Goal: Information Seeking & Learning: Check status

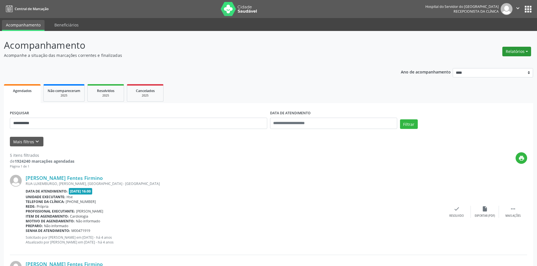
click at [512, 50] on button "Relatórios" at bounding box center [516, 52] width 29 height 10
click at [506, 60] on link "Agendamentos" at bounding box center [501, 64] width 61 height 8
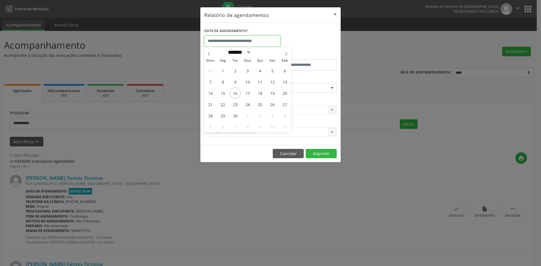
click at [225, 43] on input "text" at bounding box center [242, 41] width 76 height 11
click at [235, 94] on span "16" at bounding box center [235, 93] width 11 height 11
type input "**********"
drag, startPoint x: 235, startPoint y: 94, endPoint x: 241, endPoint y: 101, distance: 8.8
click at [235, 94] on span "16" at bounding box center [235, 93] width 11 height 11
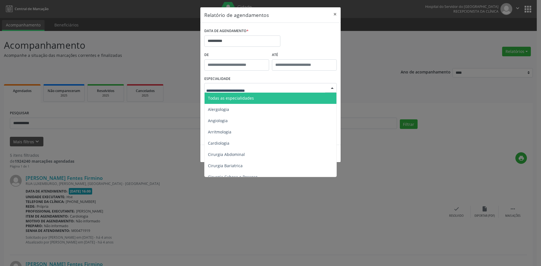
click at [243, 97] on span "Todas as especialidades" at bounding box center [231, 98] width 46 height 5
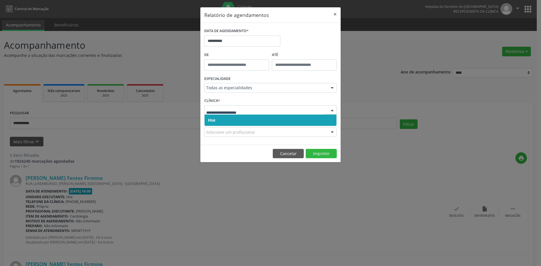
click at [231, 118] on span "Hse" at bounding box center [271, 120] width 132 height 11
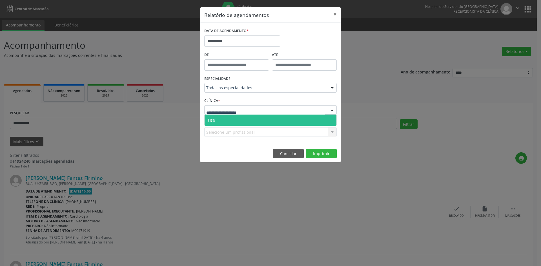
click at [228, 115] on span "Hse" at bounding box center [271, 120] width 132 height 11
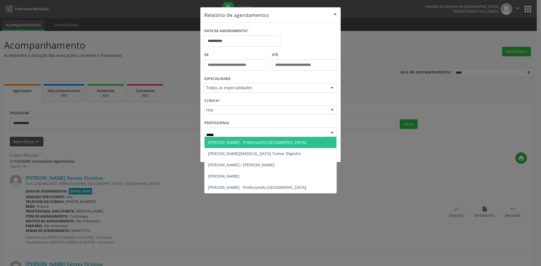
type input "******"
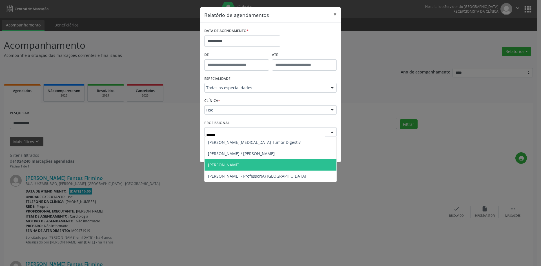
click at [240, 162] on span "[PERSON_NAME]" at bounding box center [224, 164] width 32 height 5
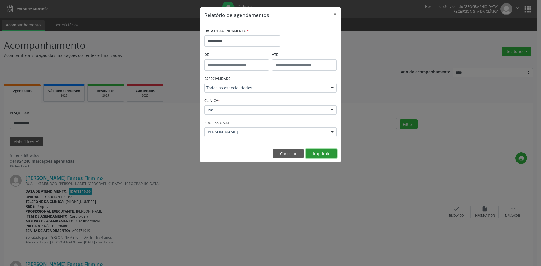
click at [323, 156] on button "Imprimir" at bounding box center [321, 154] width 31 height 10
click at [282, 152] on button "Cancelar" at bounding box center [288, 154] width 31 height 10
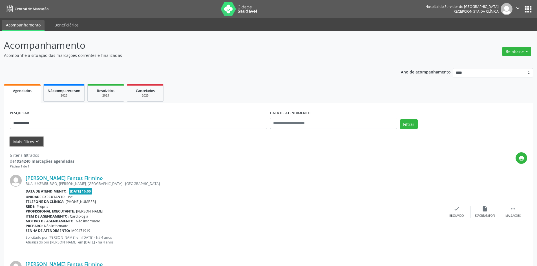
click at [34, 142] on icon "keyboard_arrow_down" at bounding box center [37, 142] width 6 height 6
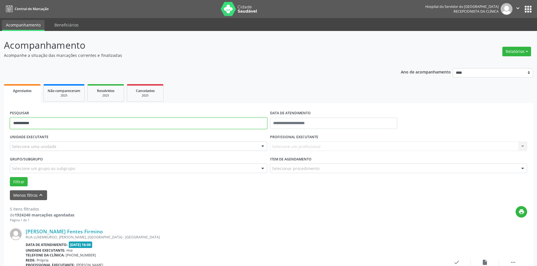
drag, startPoint x: 57, startPoint y: 120, endPoint x: 0, endPoint y: 115, distance: 57.4
